Goal: Task Accomplishment & Management: Use online tool/utility

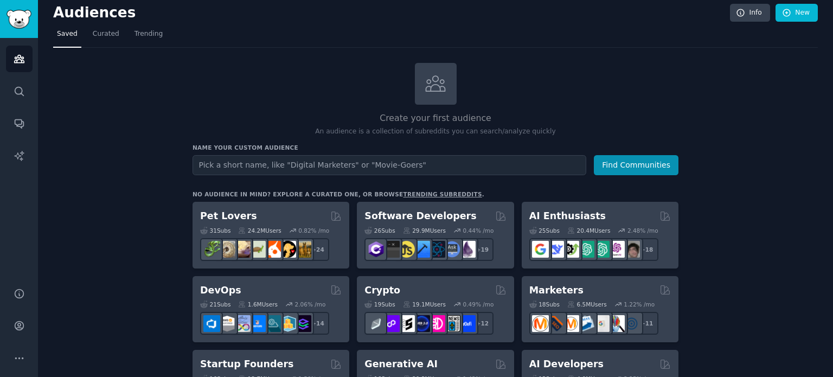
scroll to position [7, 0]
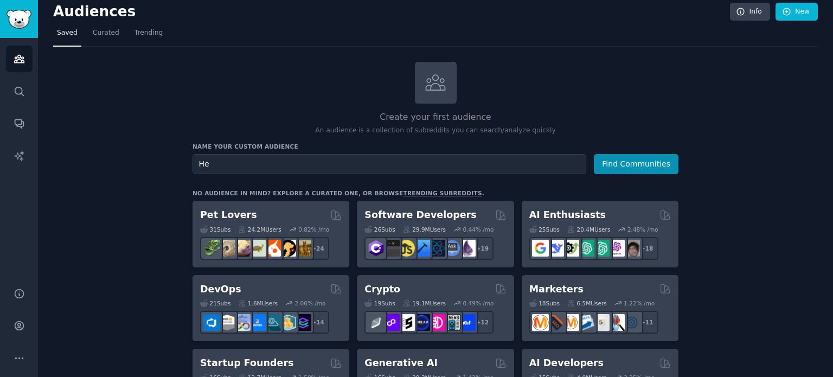
type input "H"
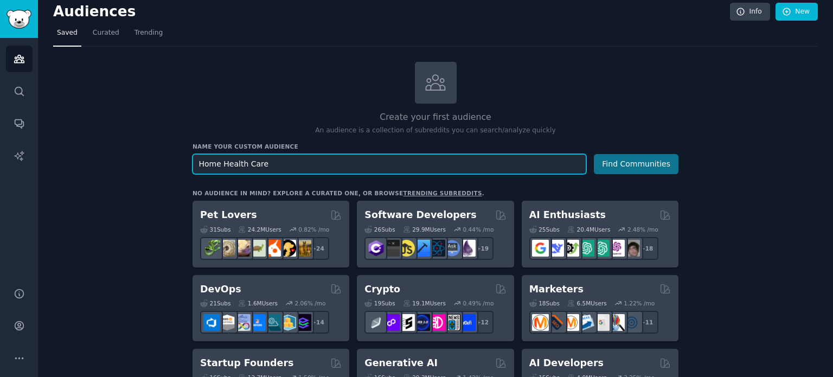
type input "Home Health Care"
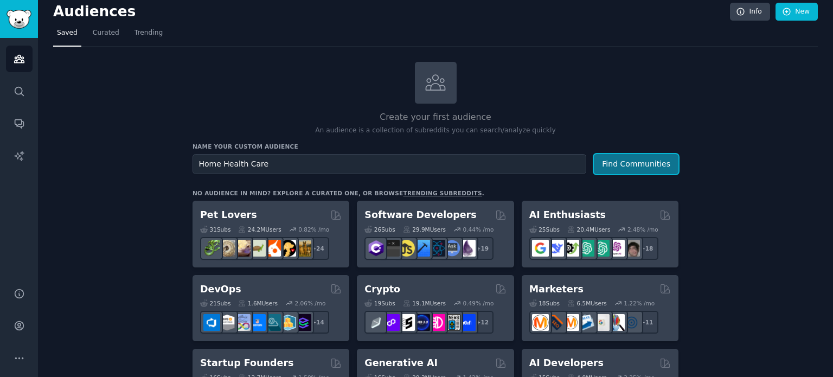
click at [627, 162] on button "Find Communities" at bounding box center [636, 164] width 85 height 20
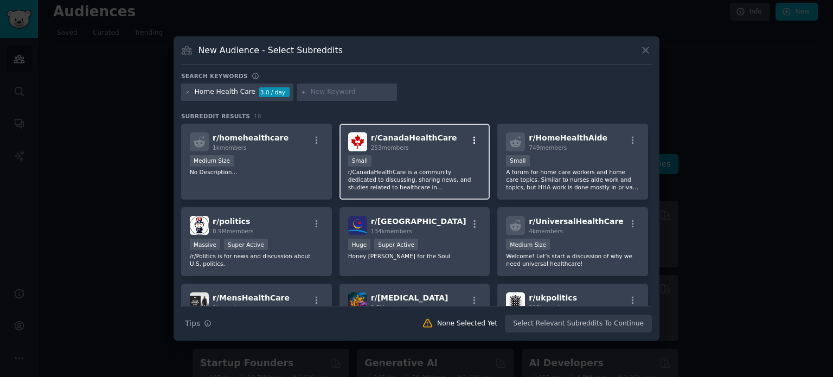
click at [472, 142] on icon "button" at bounding box center [475, 141] width 10 height 10
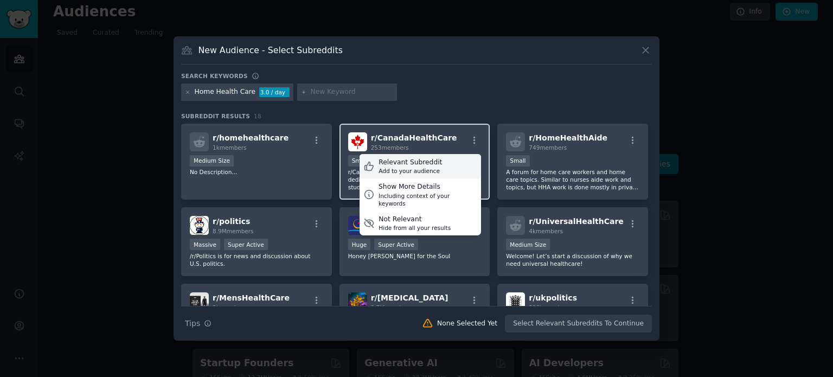
click at [440, 169] on div "Relevant Subreddit Add to your audience" at bounding box center [420, 166] width 121 height 25
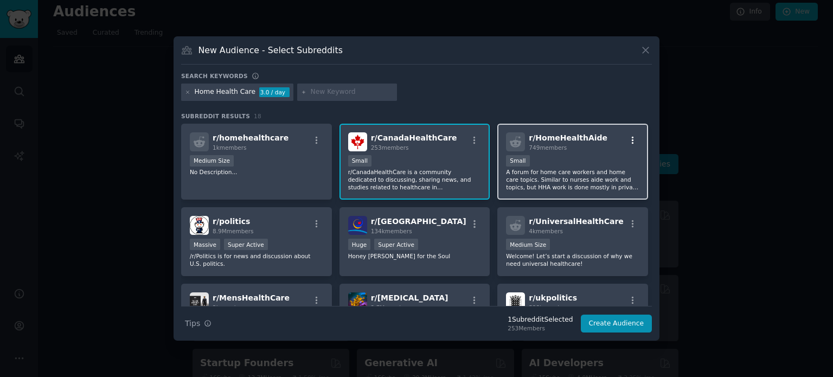
click at [635, 137] on button "button" at bounding box center [633, 141] width 14 height 10
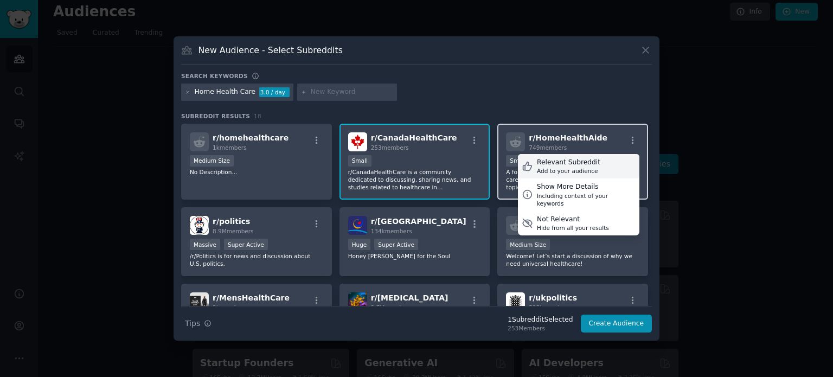
click at [595, 169] on div "Relevant Subreddit Add to your audience" at bounding box center [578, 166] width 121 height 25
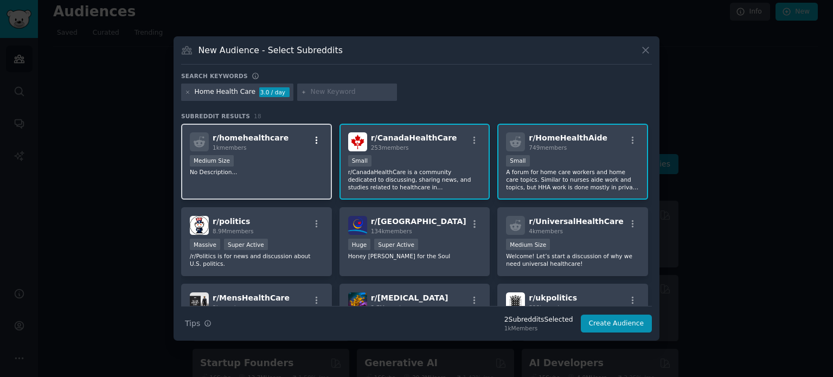
click at [316, 139] on icon "button" at bounding box center [317, 140] width 2 height 8
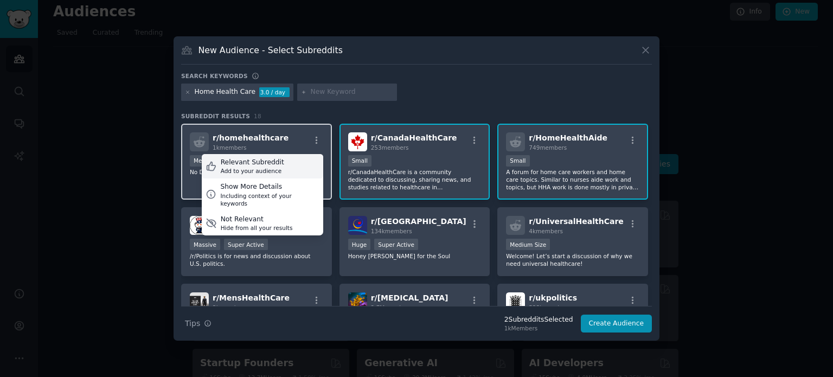
click at [302, 163] on div "Relevant Subreddit Add to your audience" at bounding box center [262, 166] width 121 height 25
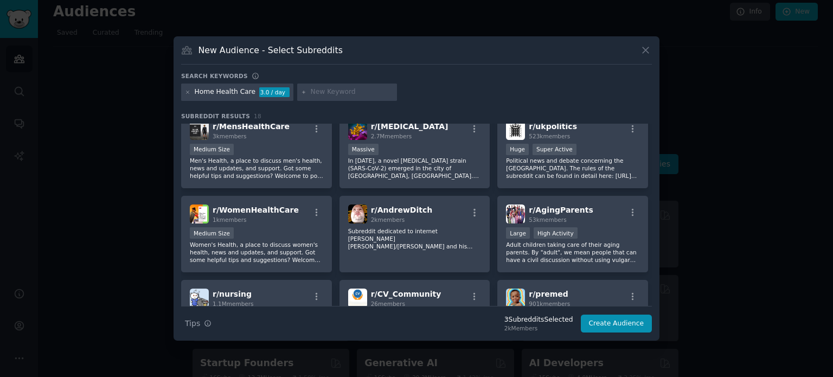
scroll to position [175, 0]
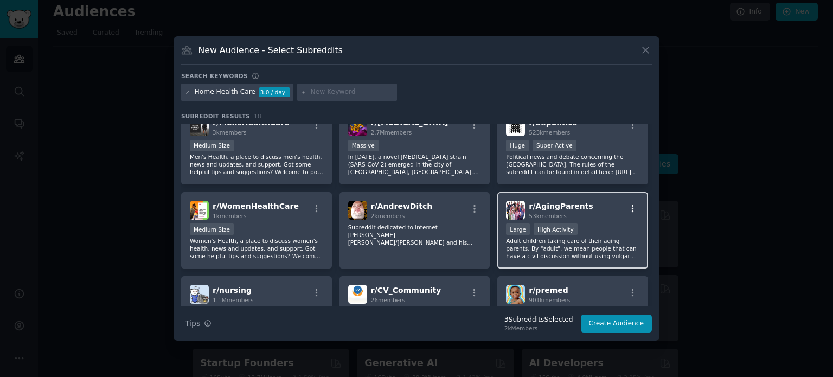
click at [632, 204] on icon "button" at bounding box center [633, 209] width 10 height 10
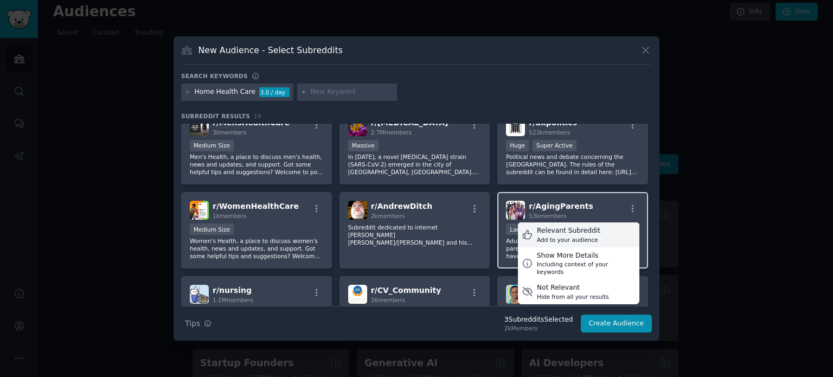
click at [593, 229] on div "Relevant Subreddit Add to your audience" at bounding box center [578, 234] width 121 height 25
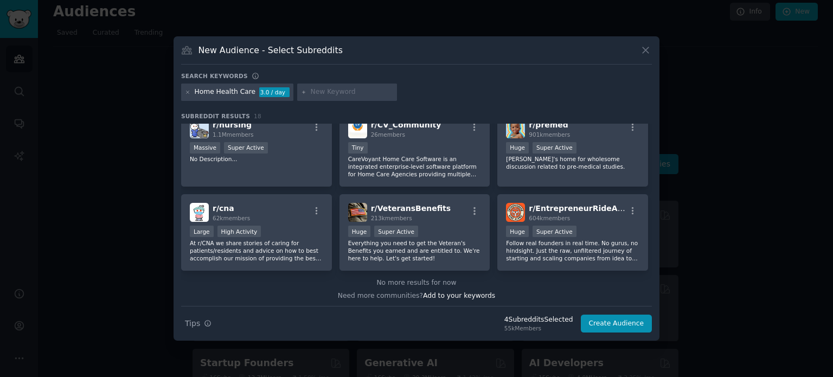
scroll to position [0, 0]
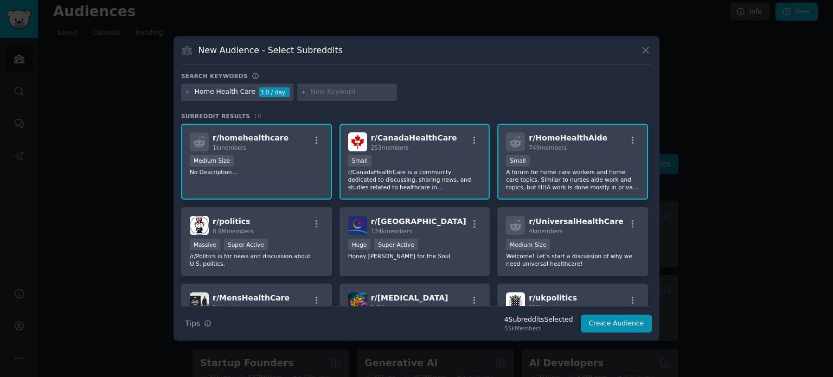
click at [338, 92] on input "text" at bounding box center [352, 92] width 82 height 10
type input "4"
type input "companion care"
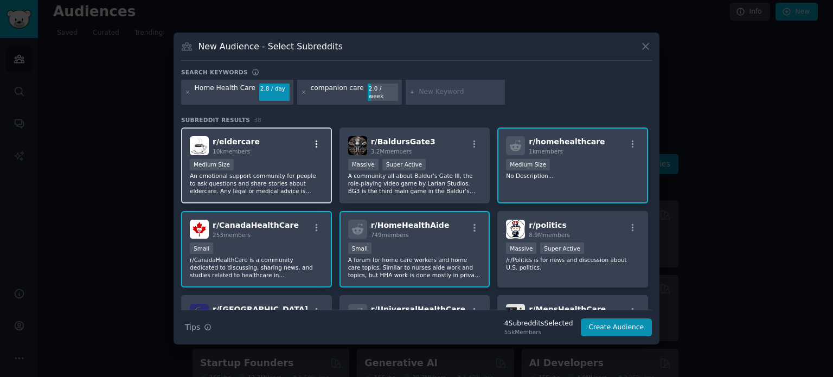
click at [316, 140] on icon "button" at bounding box center [317, 144] width 2 height 8
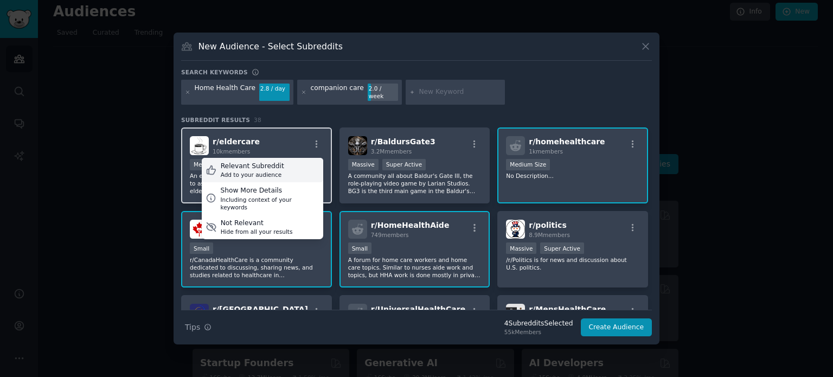
click at [298, 170] on div "Relevant Subreddit Add to your audience" at bounding box center [262, 170] width 121 height 25
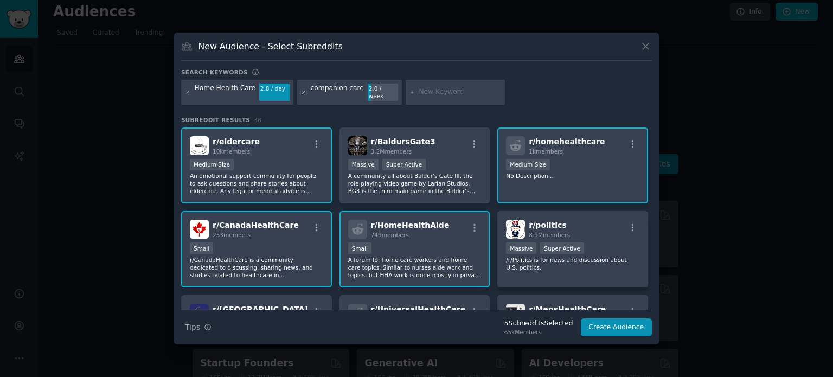
click at [301, 90] on icon at bounding box center [304, 92] width 6 height 6
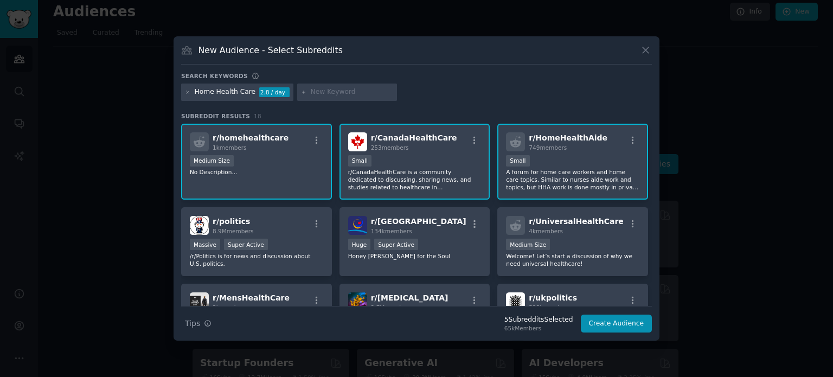
click at [317, 92] on input "text" at bounding box center [352, 92] width 82 height 10
click at [330, 93] on input "retirement" at bounding box center [352, 92] width 82 height 10
type input "senior care"
click at [189, 93] on icon at bounding box center [188, 92] width 3 height 3
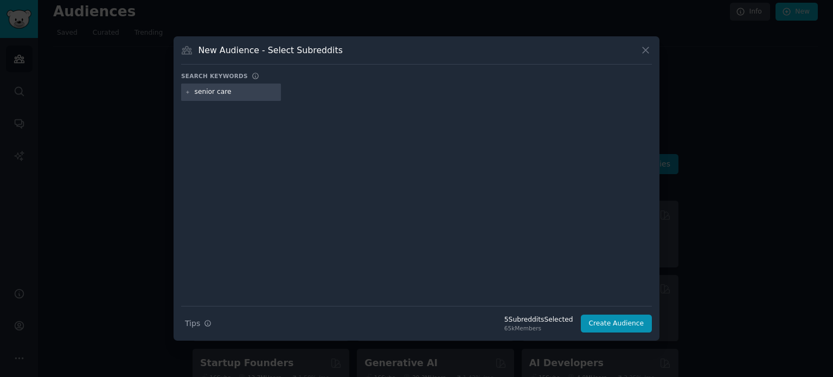
click at [242, 92] on input "senior care" at bounding box center [236, 92] width 82 height 10
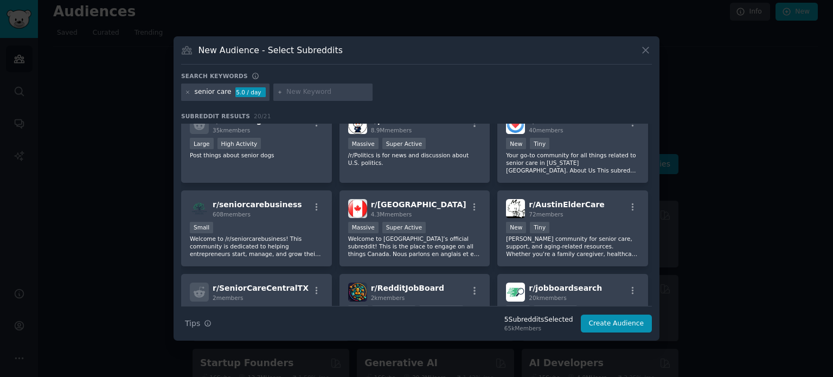
scroll to position [102, 0]
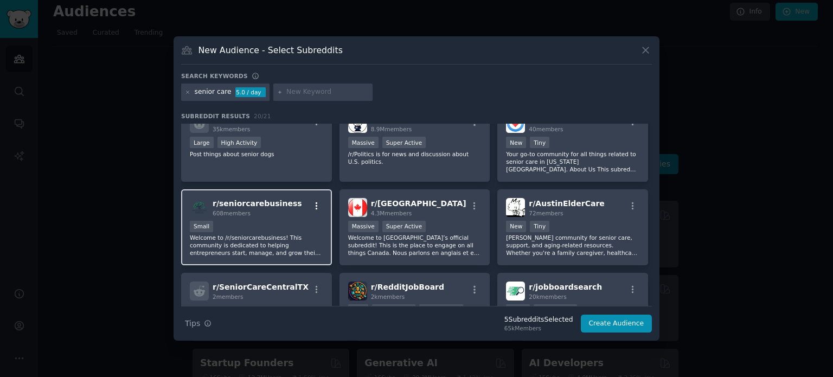
click at [317, 204] on icon "button" at bounding box center [317, 206] width 10 height 10
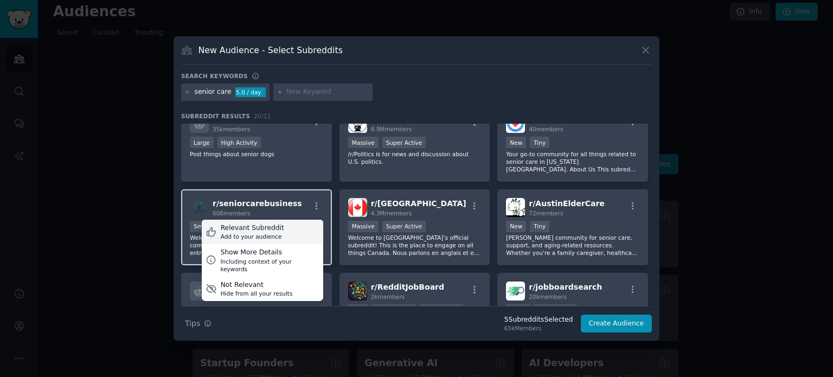
click at [305, 227] on div "Relevant Subreddit Add to your audience" at bounding box center [262, 232] width 121 height 25
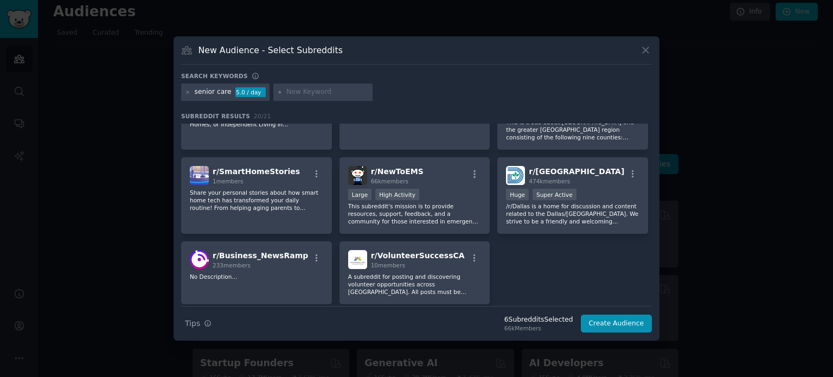
scroll to position [0, 0]
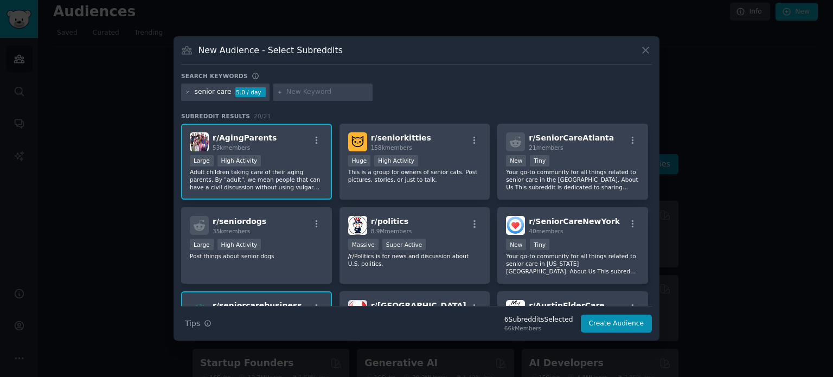
click at [308, 94] on input "text" at bounding box center [327, 92] width 82 height 10
type input "senior home"
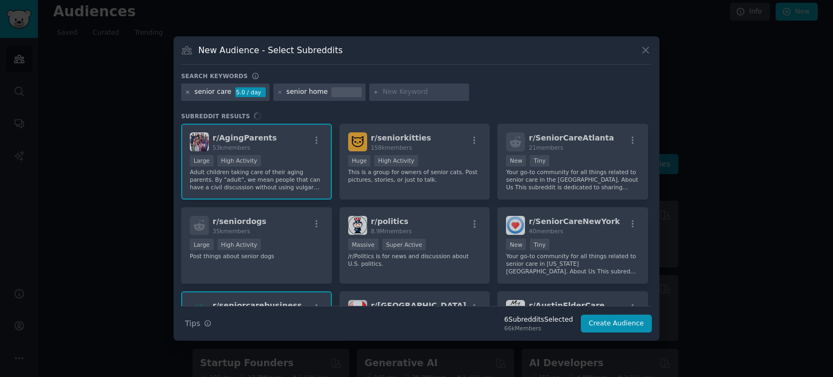
click at [188, 91] on icon at bounding box center [188, 92] width 3 height 3
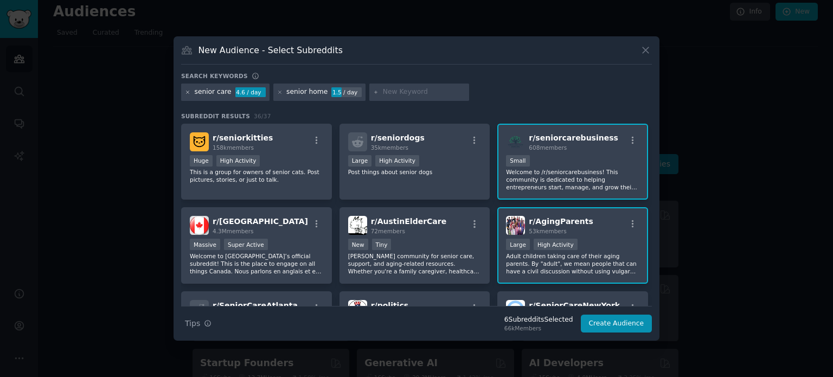
click at [187, 93] on icon at bounding box center [188, 92] width 6 height 6
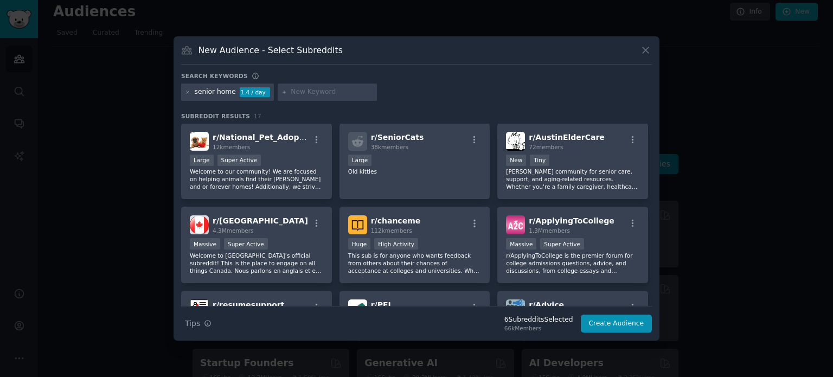
scroll to position [165, 0]
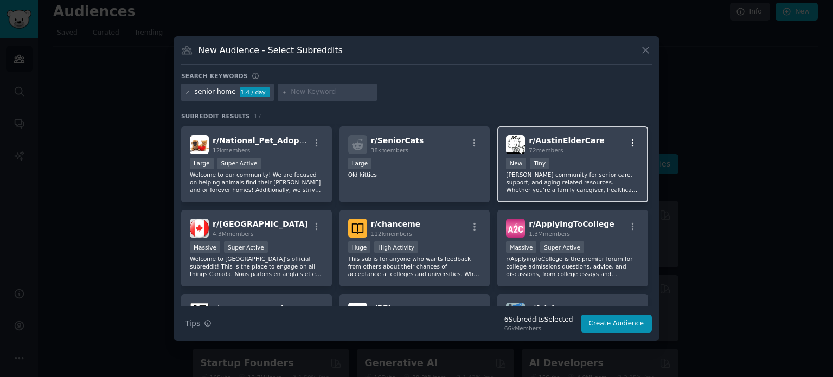
click at [631, 143] on icon "button" at bounding box center [633, 143] width 10 height 10
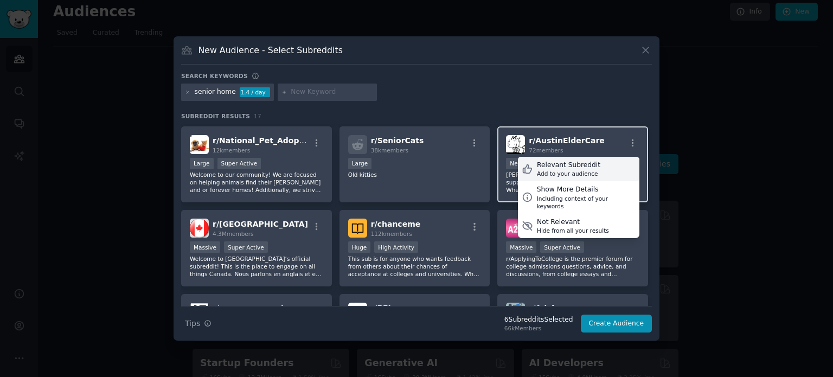
click at [600, 169] on div "Relevant Subreddit Add to your audience" at bounding box center [578, 169] width 121 height 25
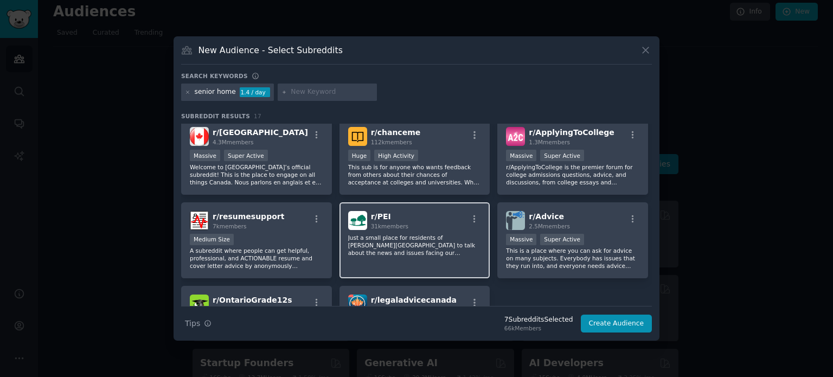
scroll to position [0, 0]
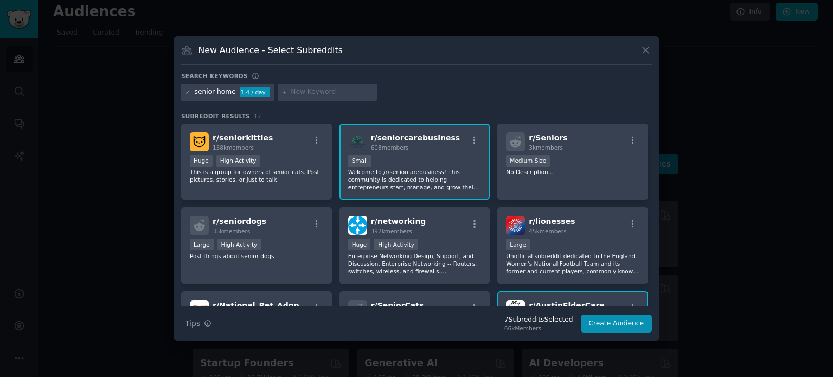
click at [299, 89] on input "text" at bounding box center [332, 92] width 82 height 10
type input "senior healthcare"
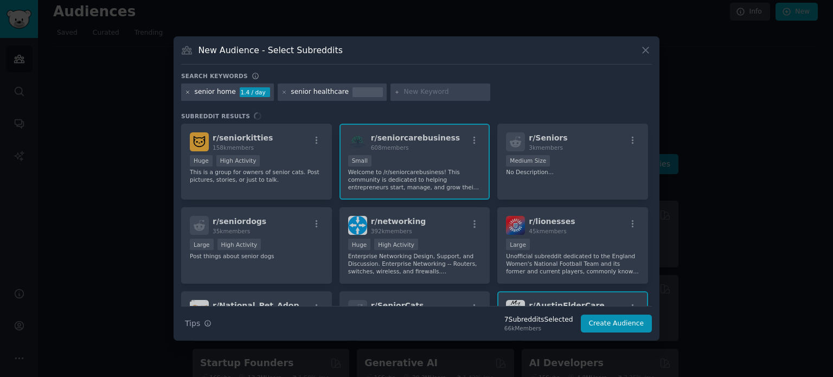
click at [187, 94] on icon at bounding box center [188, 92] width 6 height 6
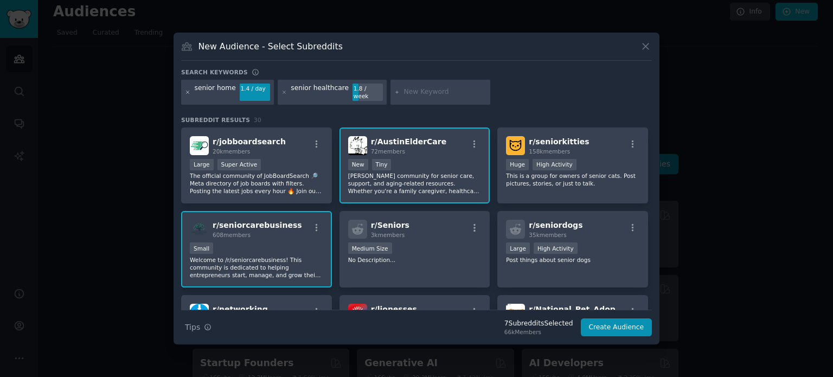
click at [186, 92] on icon at bounding box center [188, 92] width 6 height 6
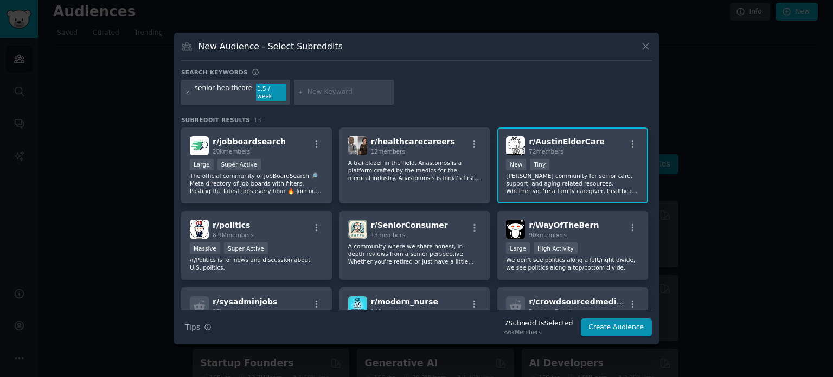
click at [312, 91] on input "text" at bounding box center [349, 92] width 82 height 10
type input "home health"
click at [185, 93] on icon at bounding box center [188, 92] width 6 height 6
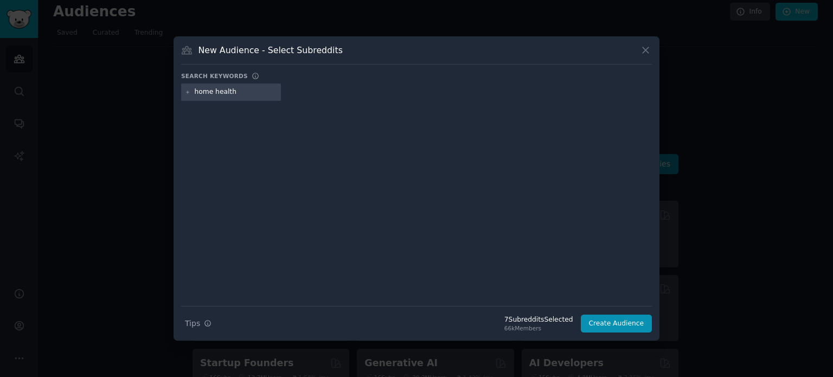
click at [247, 91] on input "home health" at bounding box center [236, 92] width 82 height 10
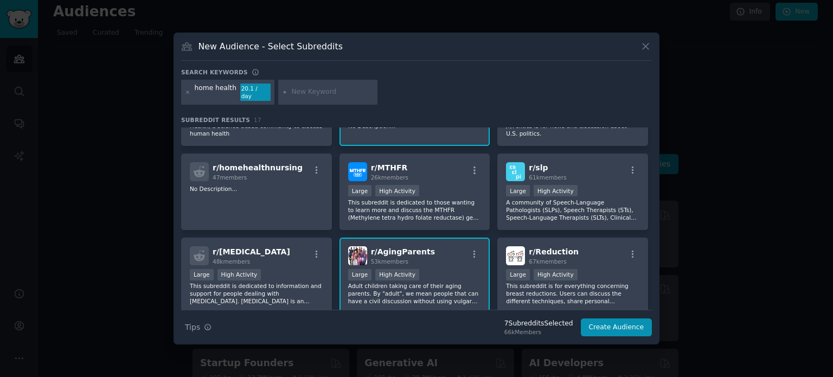
scroll to position [219, 0]
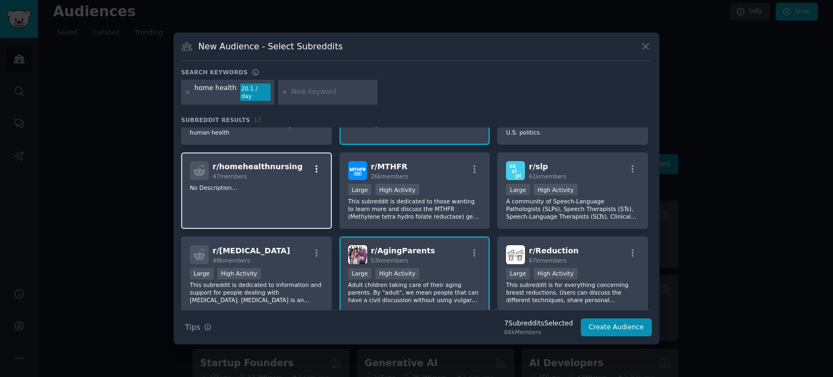
click at [316, 165] on icon "button" at bounding box center [317, 169] width 10 height 10
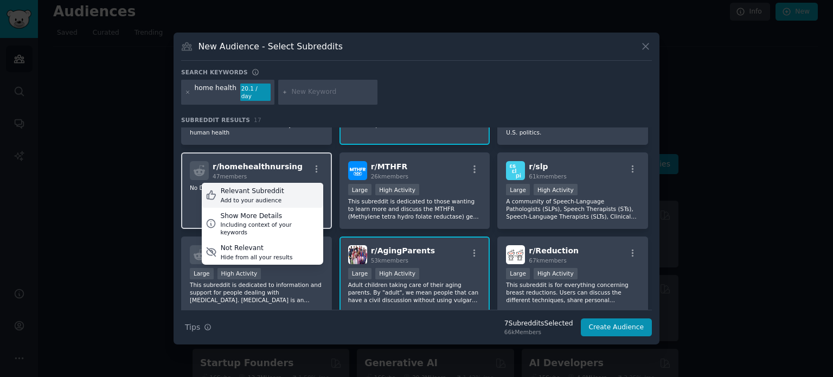
click at [294, 187] on div "Relevant Subreddit Add to your audience" at bounding box center [262, 195] width 121 height 25
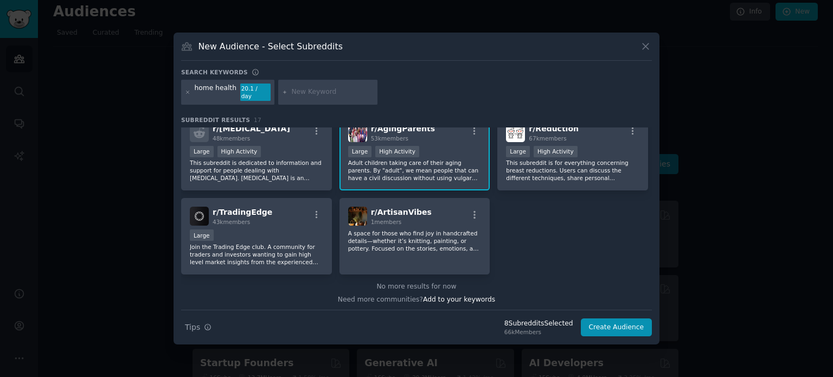
scroll to position [0, 0]
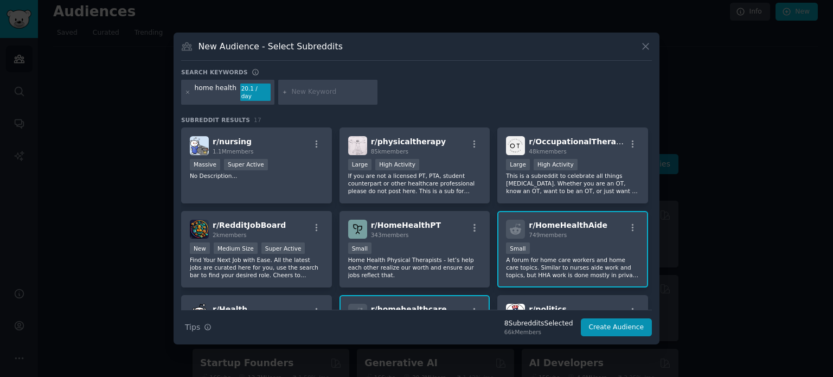
click at [306, 88] on input "text" at bounding box center [332, 92] width 82 height 10
type input "home nurse"
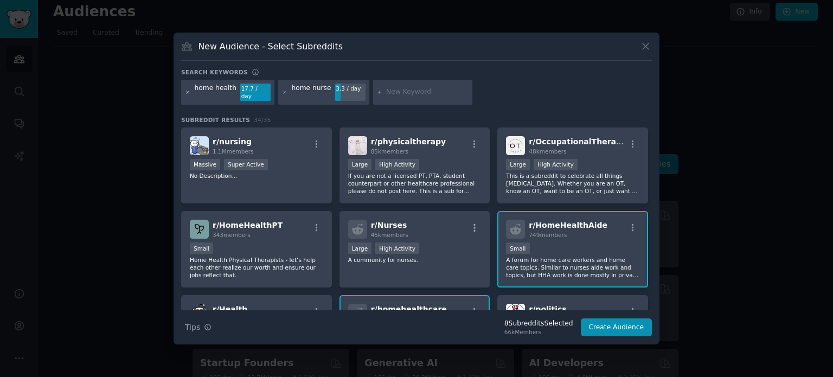
click at [187, 92] on icon at bounding box center [188, 92] width 3 height 3
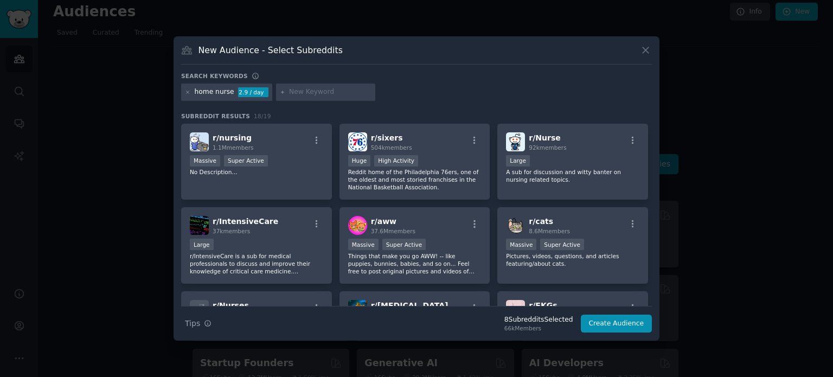
click at [217, 89] on div "home nurse" at bounding box center [215, 92] width 40 height 10
click at [219, 91] on div "home nurse" at bounding box center [215, 92] width 40 height 10
click at [311, 92] on input "text" at bounding box center [330, 92] width 82 height 10
type input "home healthcare"
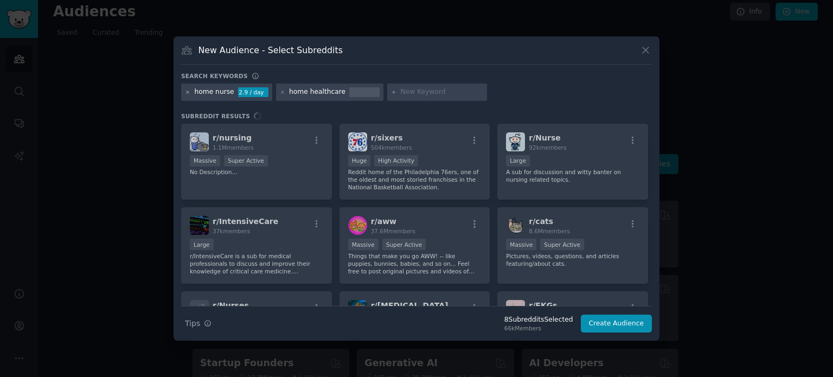
click at [189, 92] on icon at bounding box center [188, 92] width 6 height 6
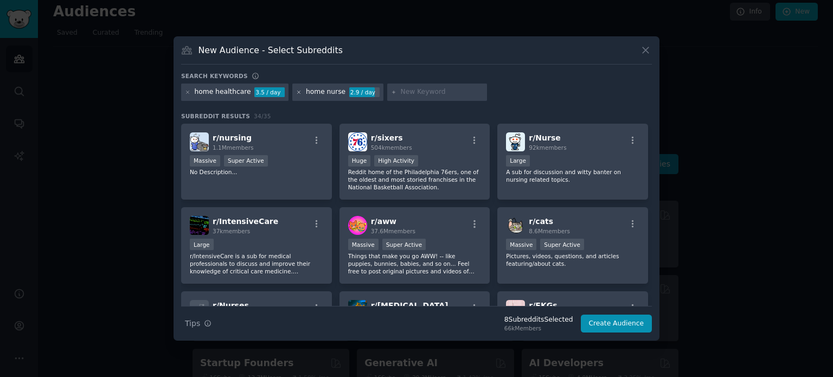
click at [296, 92] on icon at bounding box center [299, 92] width 6 height 6
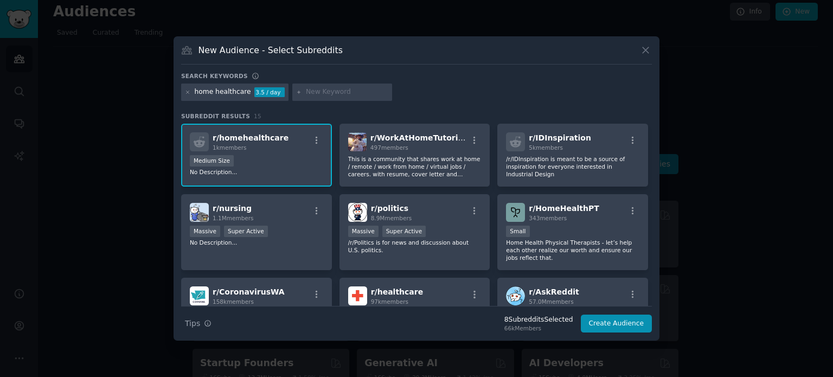
click at [317, 91] on input "text" at bounding box center [347, 92] width 82 height 10
type input "Ottawa healthcare"
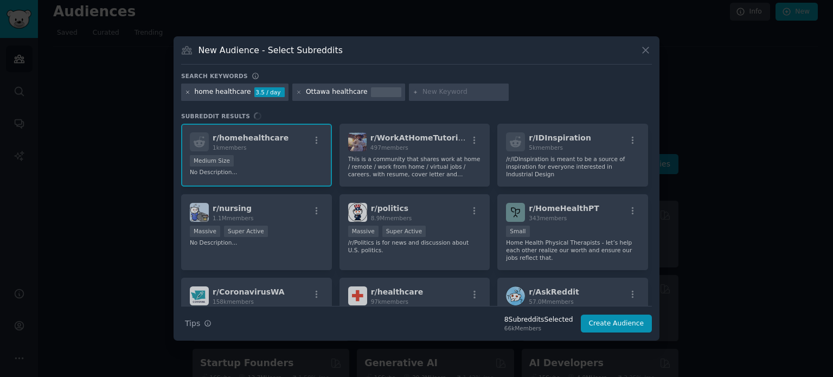
click at [185, 93] on icon at bounding box center [188, 92] width 6 height 6
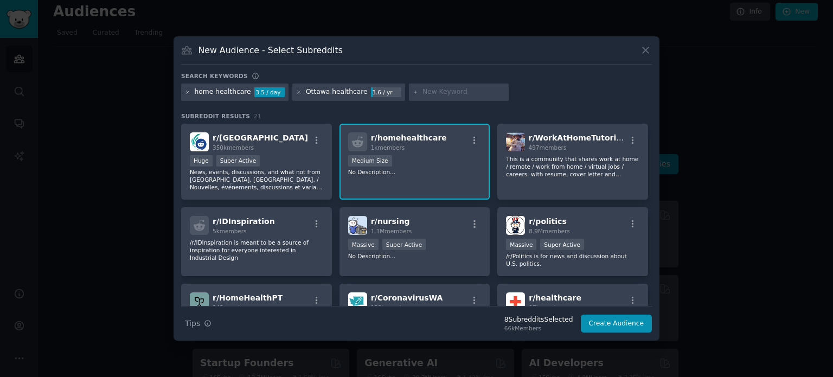
click at [187, 92] on icon at bounding box center [188, 92] width 3 height 3
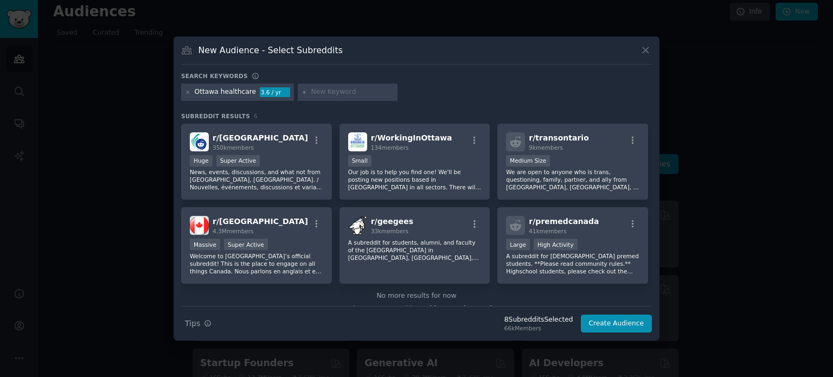
click at [232, 94] on div "Ottawa healthcare" at bounding box center [226, 92] width 62 height 10
click at [314, 95] on input "text" at bounding box center [352, 92] width 82 height 10
type input "Ottawa seniors"
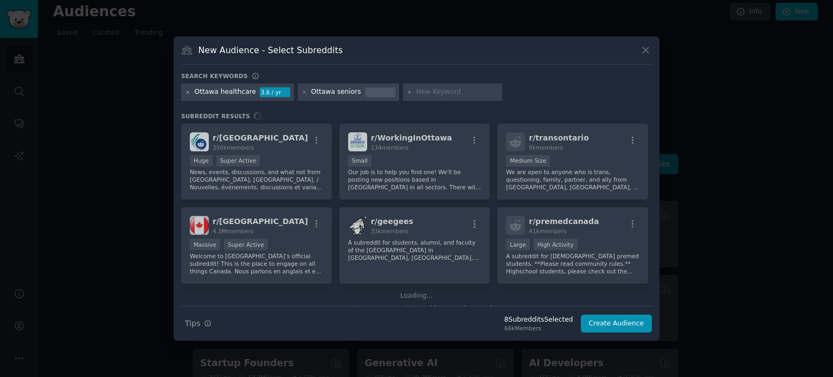
click at [187, 93] on icon at bounding box center [188, 92] width 3 height 3
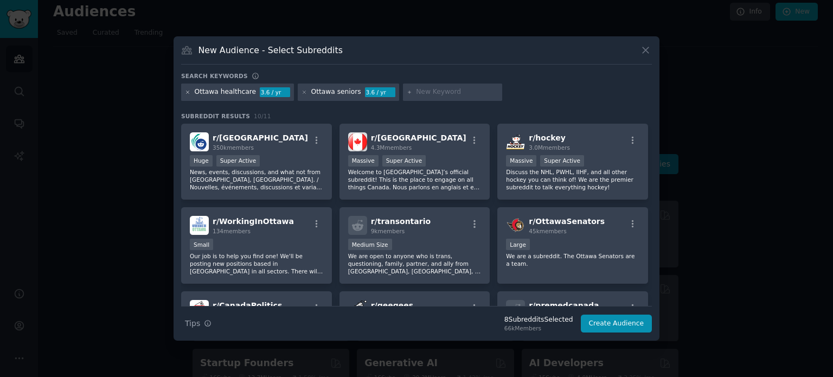
click at [187, 94] on icon at bounding box center [188, 92] width 6 height 6
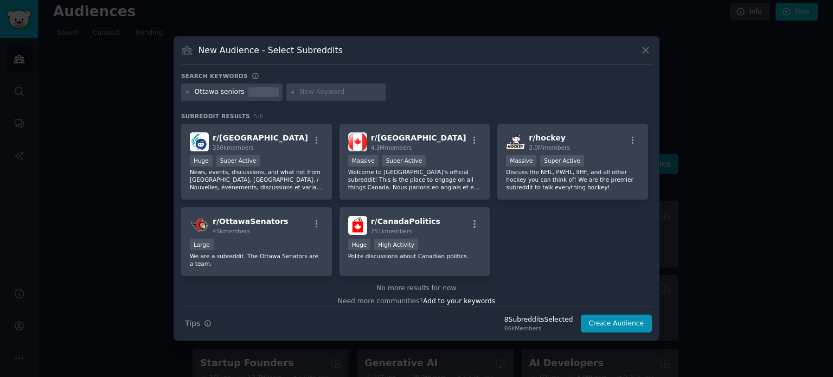
click at [317, 100] on div at bounding box center [336, 92] width 100 height 17
click at [313, 93] on input "text" at bounding box center [340, 92] width 82 height 10
type input "Ottawa health"
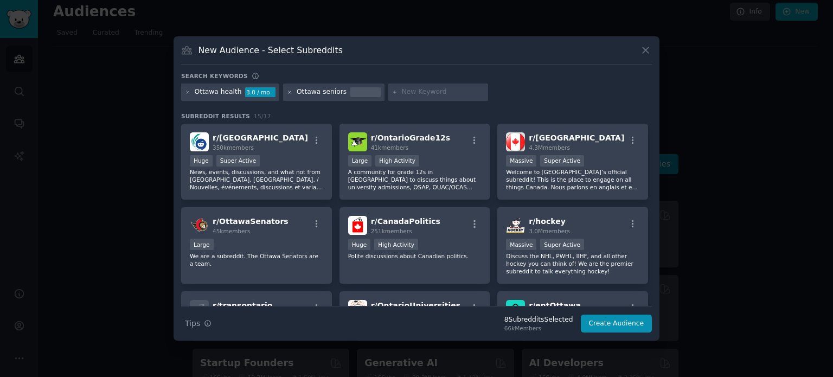
click at [289, 92] on icon at bounding box center [290, 92] width 3 height 3
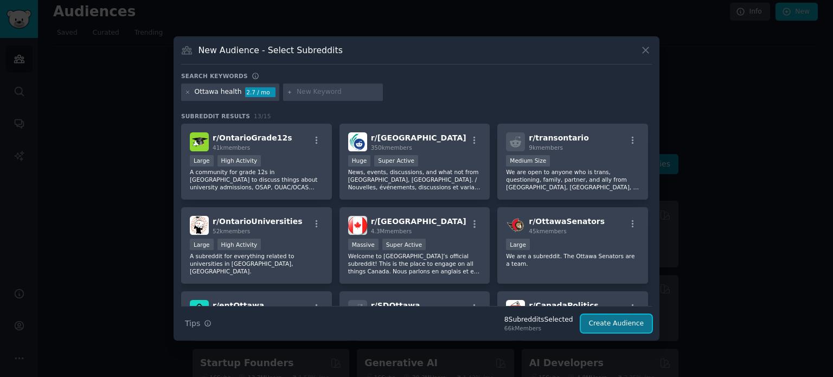
click at [620, 326] on button "Create Audience" at bounding box center [617, 324] width 72 height 18
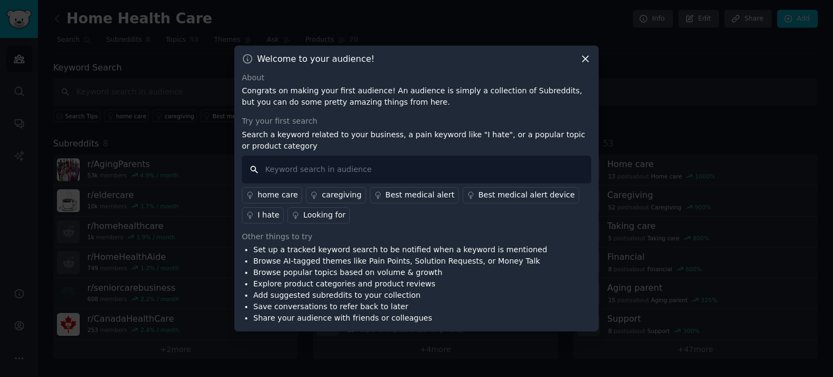
click at [509, 166] on input "text" at bounding box center [416, 170] width 349 height 28
type input "services"
